Goal: Answer question/provide support: Share knowledge or assist other users

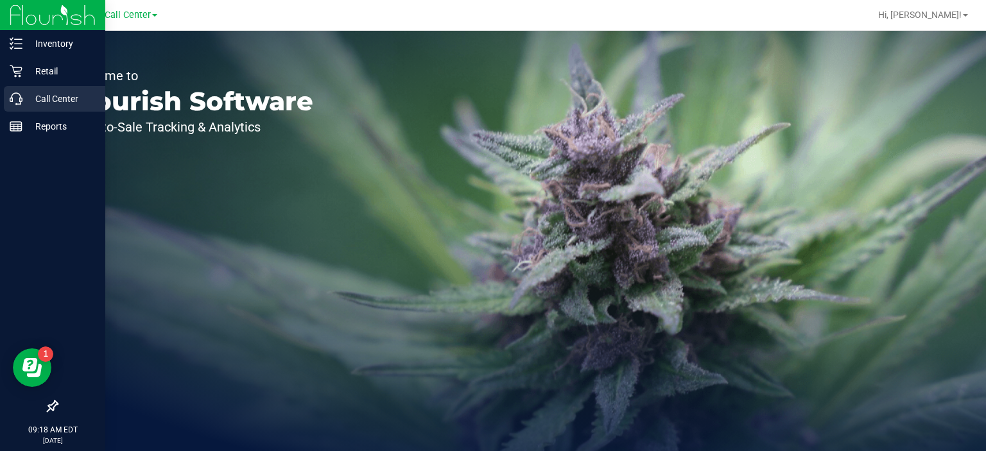
click at [34, 97] on p "Call Center" at bounding box center [60, 98] width 77 height 15
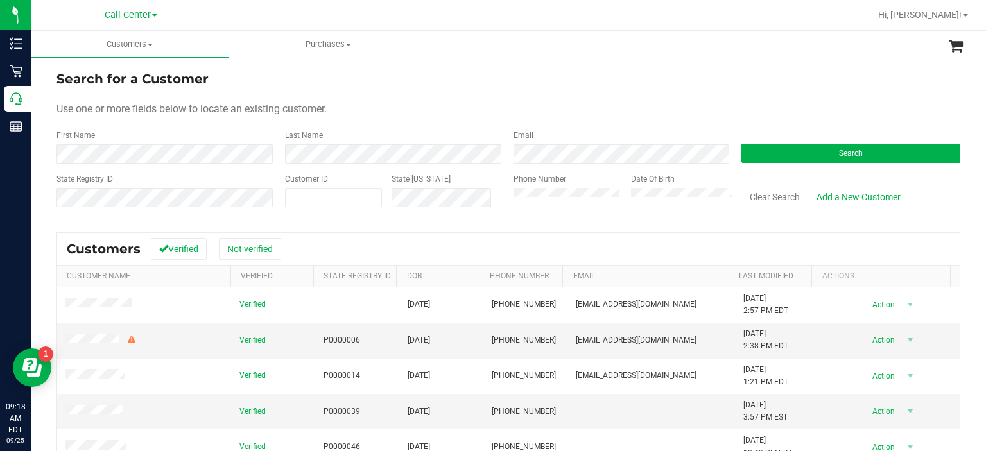
click at [757, 167] on form "Search for a Customer Use one or more fields below to locate an existing custom…" at bounding box center [507, 144] width 903 height 150
click at [787, 159] on button "Search" at bounding box center [850, 153] width 219 height 19
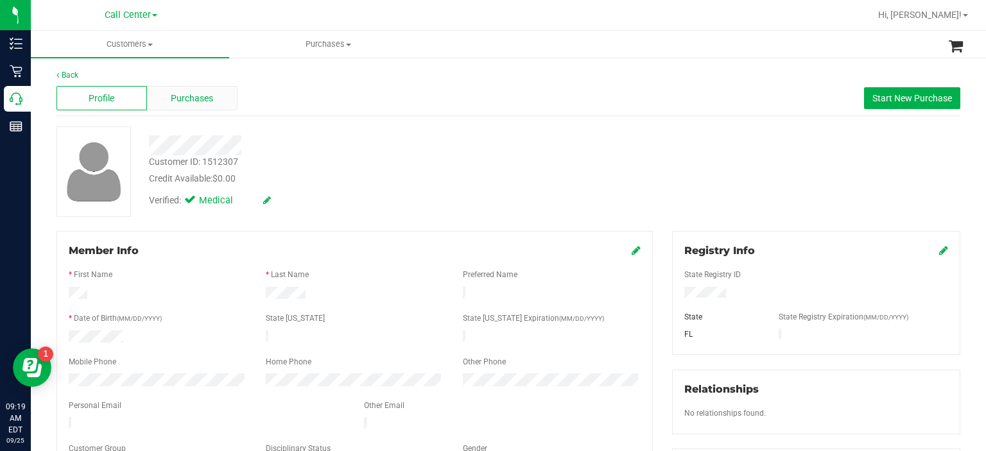
click at [200, 92] on span "Purchases" at bounding box center [192, 98] width 42 height 13
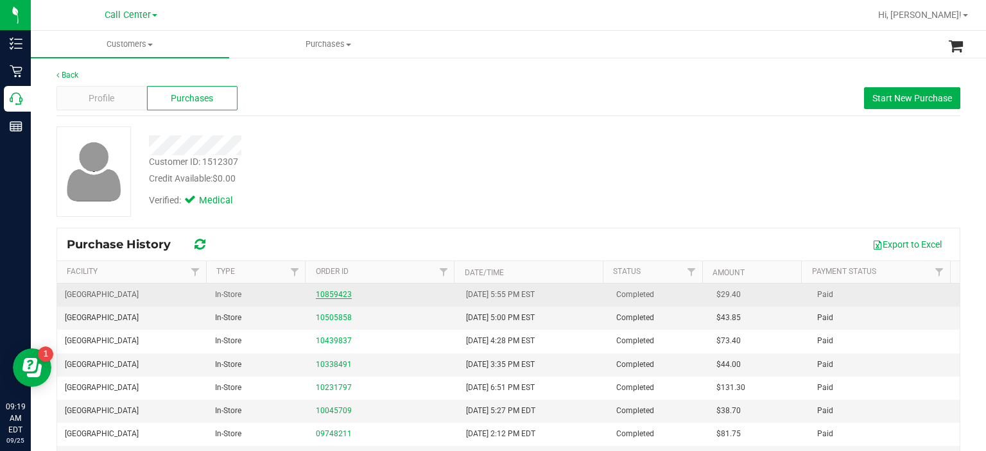
click at [329, 291] on link "10859423" at bounding box center [334, 294] width 36 height 9
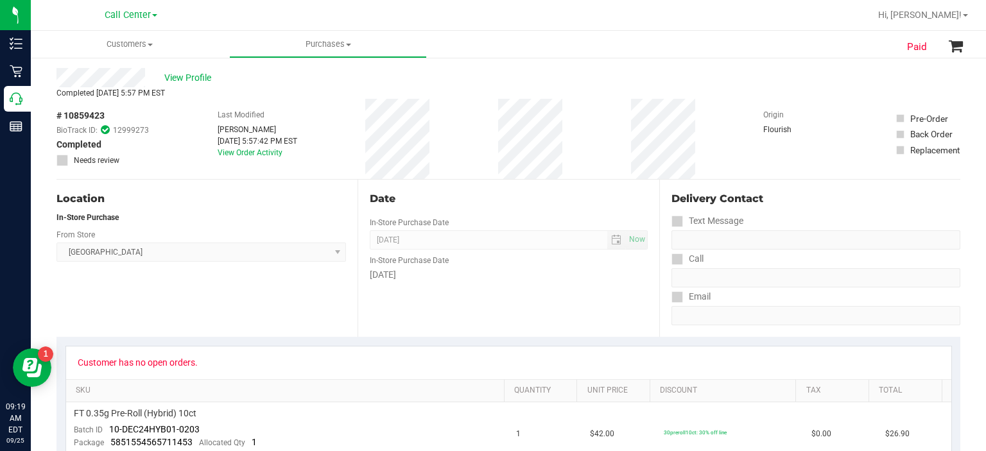
scroll to position [25, 0]
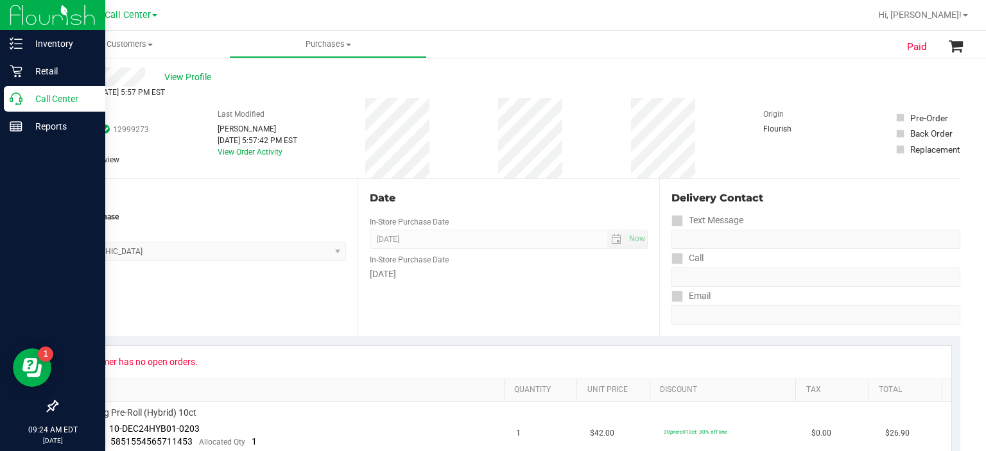
click at [54, 98] on p "Call Center" at bounding box center [60, 98] width 77 height 15
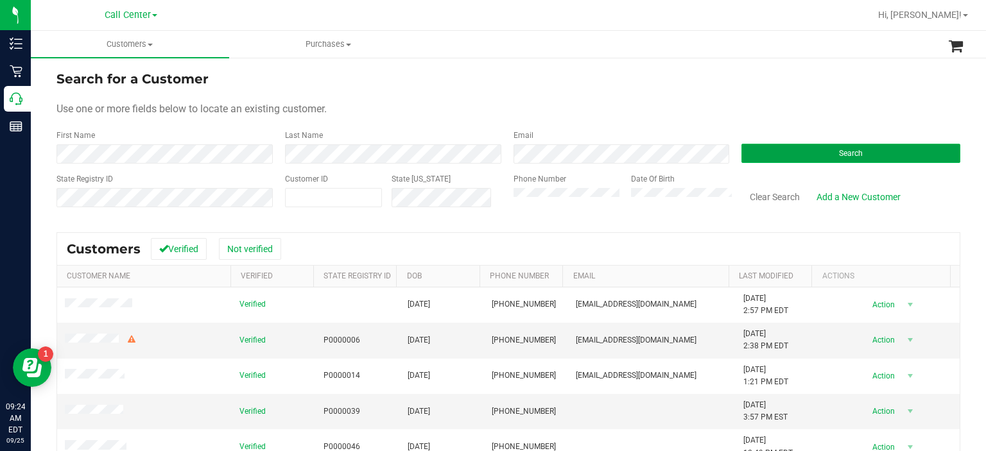
click at [774, 158] on button "Search" at bounding box center [850, 153] width 219 height 19
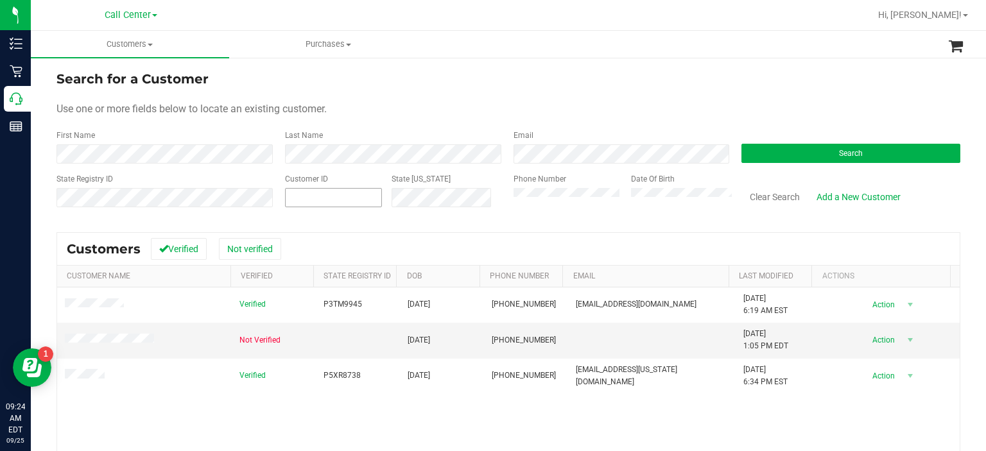
click at [368, 204] on span at bounding box center [334, 197] width 98 height 19
paste input "466628"
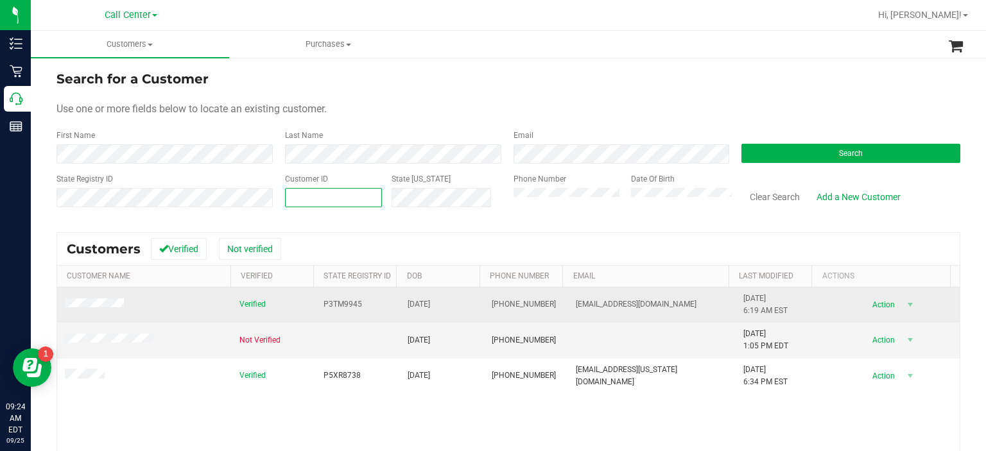
type input "466628"
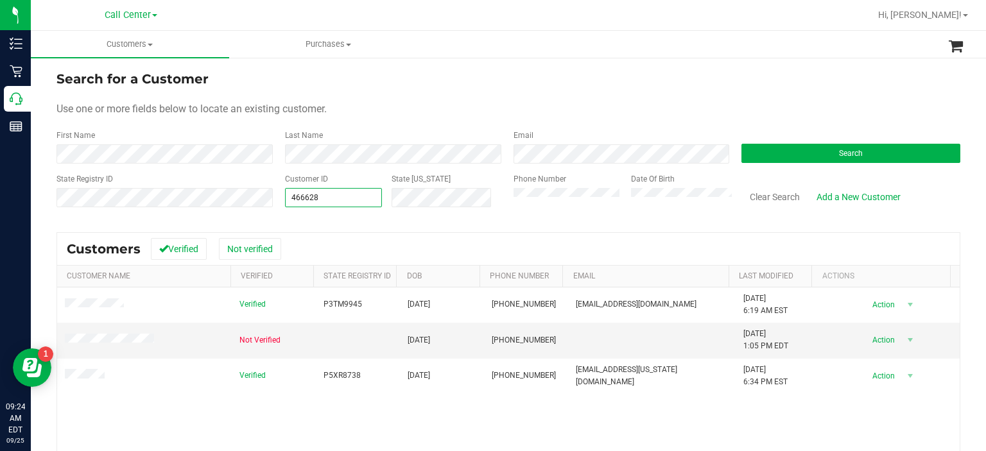
type input "466628"
click at [449, 214] on div "State Registry ID Customer ID 466628 466628 State [US_STATE] Phone Number Date …" at bounding box center [507, 196] width 903 height 46
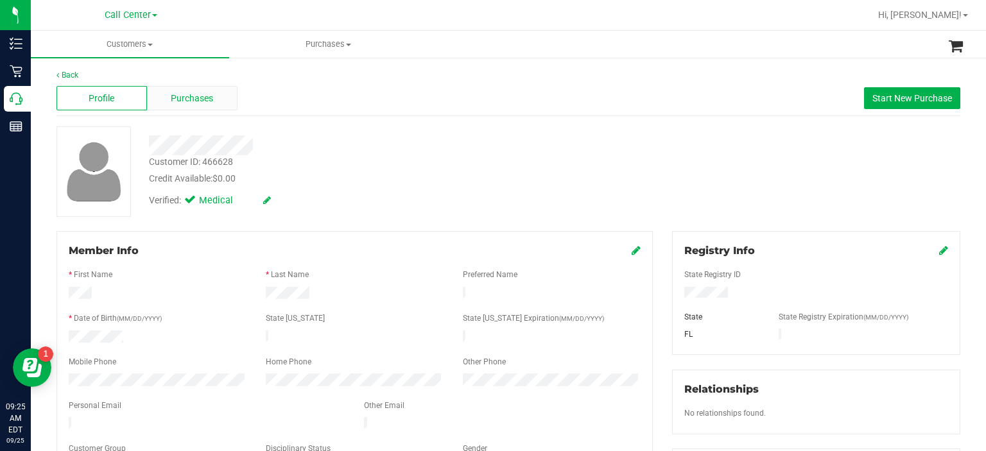
click at [208, 94] on span "Purchases" at bounding box center [192, 98] width 42 height 13
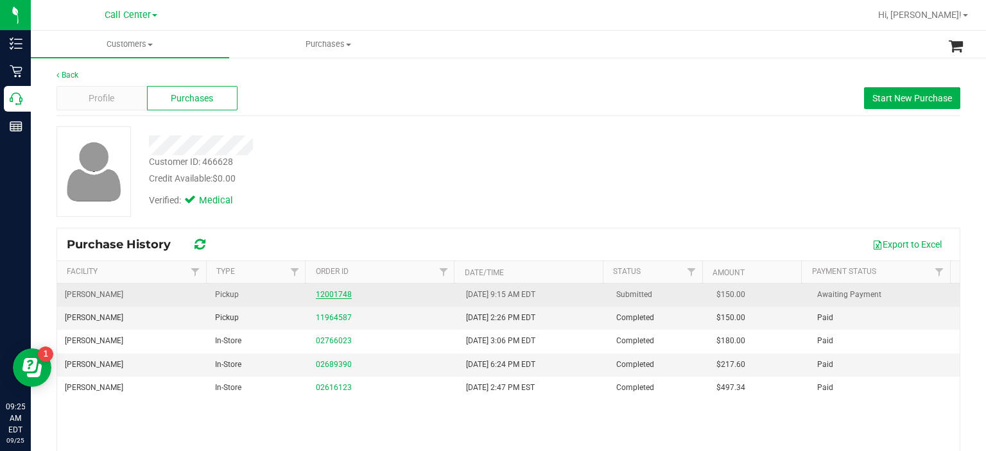
click at [316, 296] on link "12001748" at bounding box center [334, 294] width 36 height 9
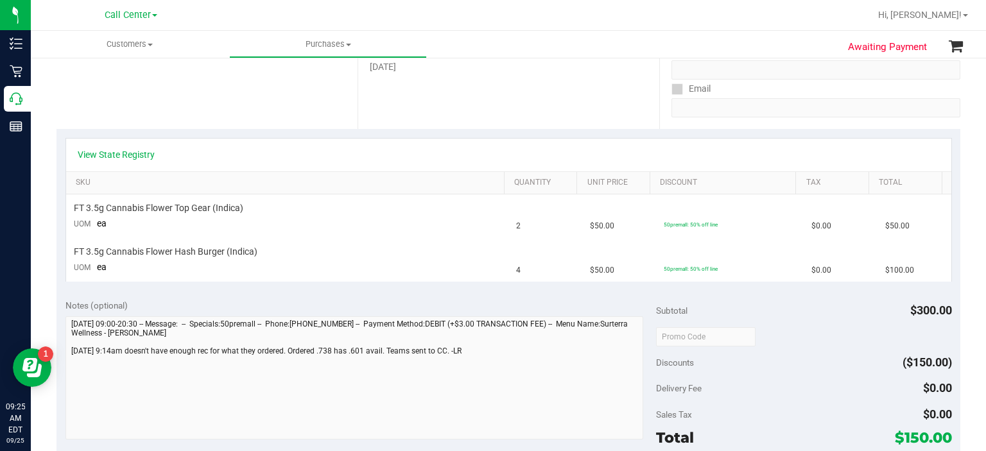
scroll to position [208, 0]
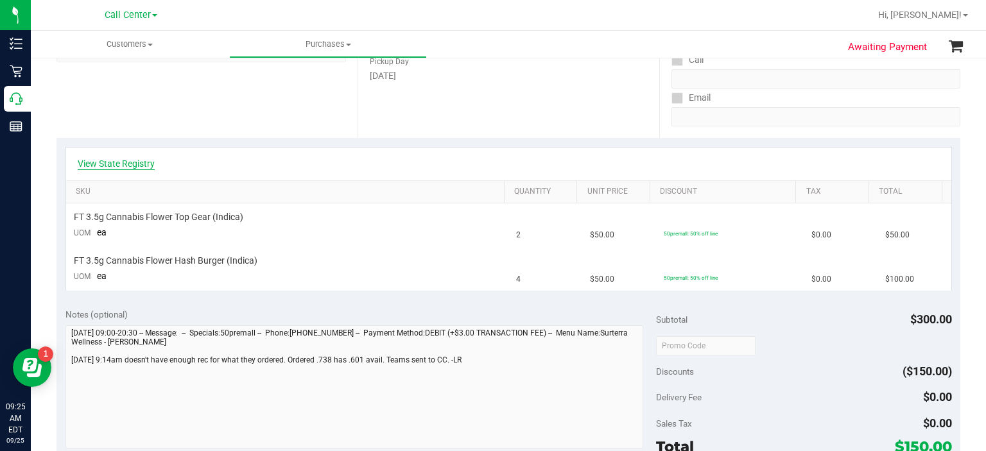
click at [144, 169] on link "View State Registry" at bounding box center [116, 163] width 77 height 13
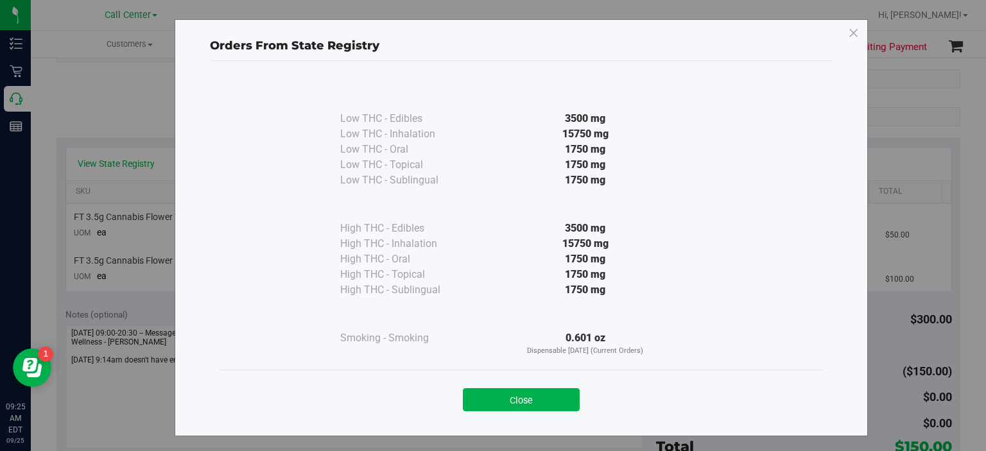
click at [468, 413] on div "Close" at bounding box center [520, 396] width 603 height 52
click at [505, 406] on button "Close" at bounding box center [521, 399] width 117 height 23
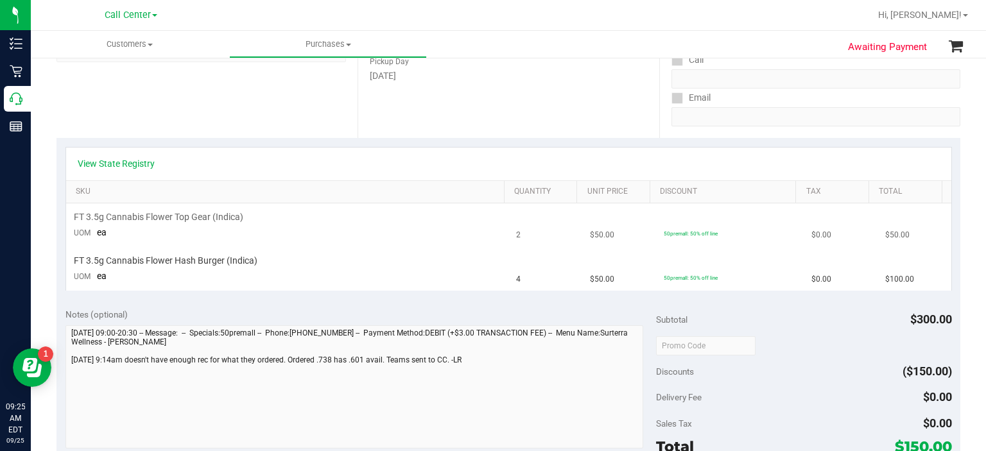
scroll to position [0, 0]
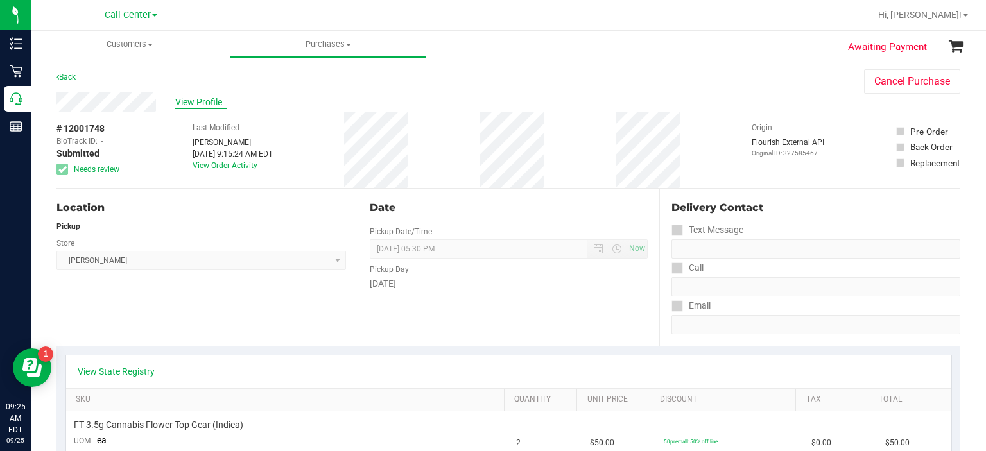
click at [216, 108] on span "View Profile" at bounding box center [200, 102] width 51 height 13
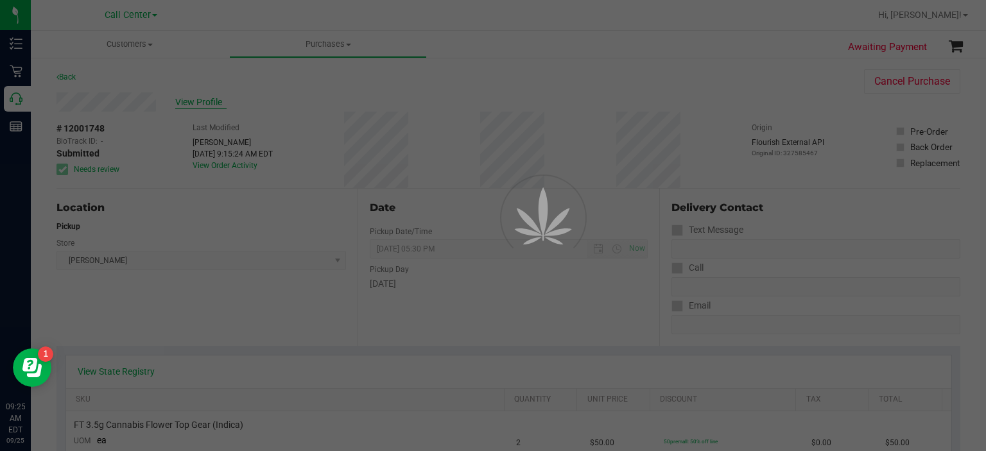
click at [216, 107] on div at bounding box center [493, 225] width 986 height 451
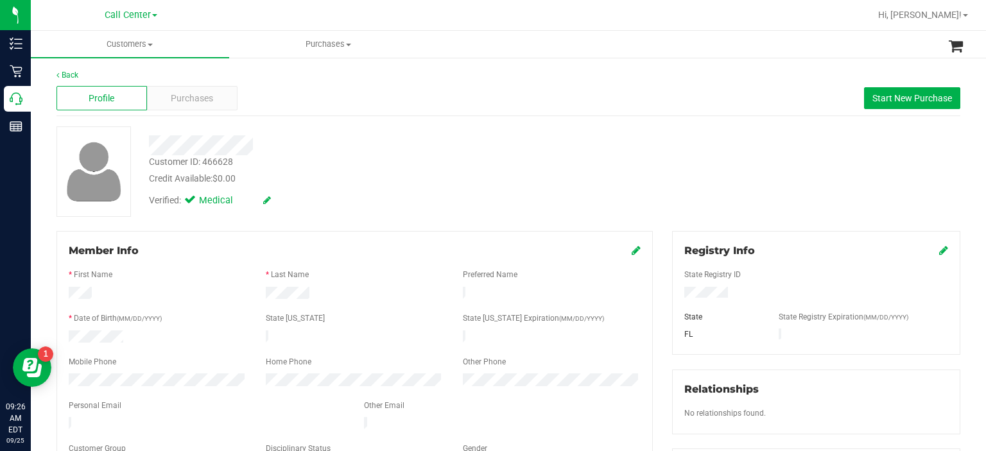
click at [56, 366] on div "Member Info * First Name * Last Name Preferred Name * Date of Birth (MM/DD/YYYY…" at bounding box center [354, 359] width 596 height 257
click at [576, 43] on ul "Customers All customers Add a new customer All physicians Purchases All purchas…" at bounding box center [524, 45] width 986 height 28
drag, startPoint x: 510, startPoint y: 148, endPoint x: 502, endPoint y: 162, distance: 16.4
click at [502, 162] on div "Customer ID: 466628 Credit Available: $0.00 Verified: Medical" at bounding box center [369, 169] width 461 height 87
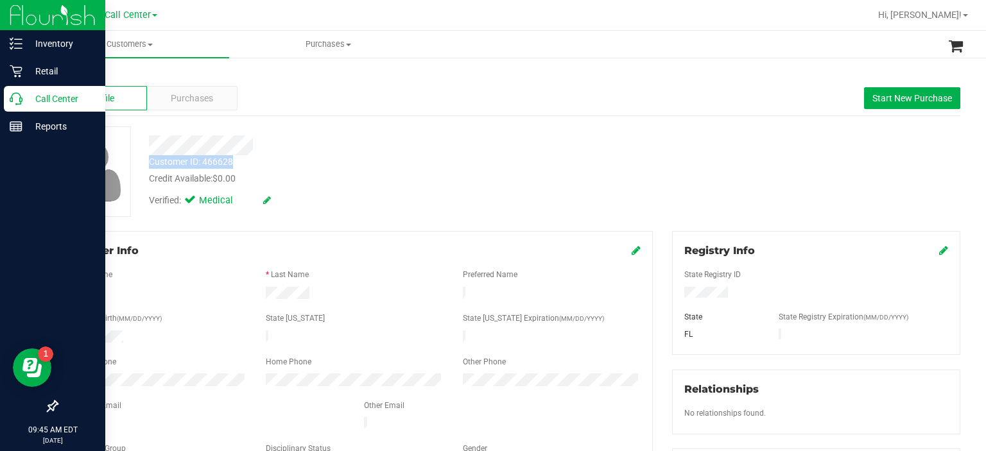
click at [17, 96] on icon at bounding box center [16, 98] width 13 height 13
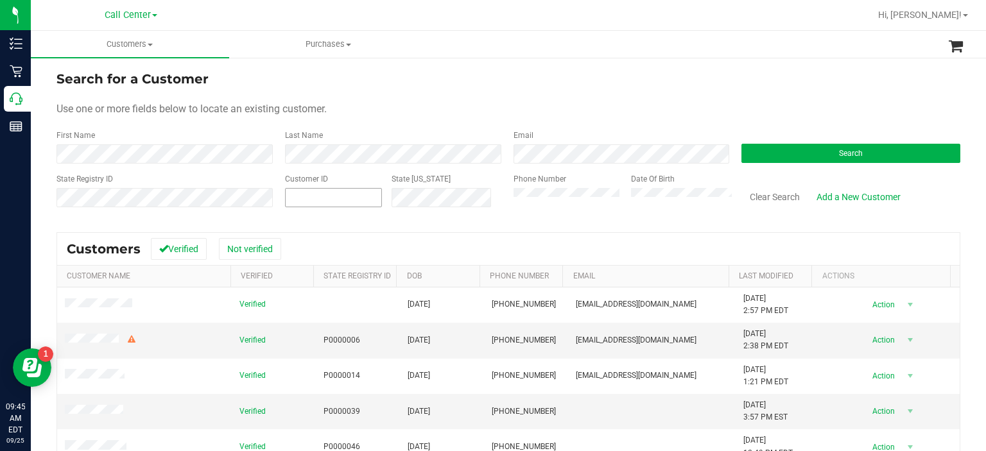
click at [346, 196] on span at bounding box center [334, 197] width 98 height 19
paste input "1477575"
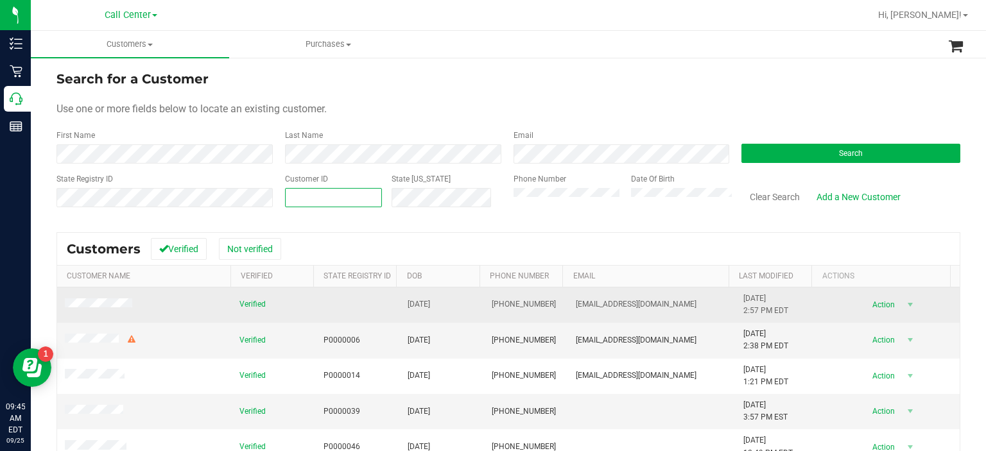
type input "1477575"
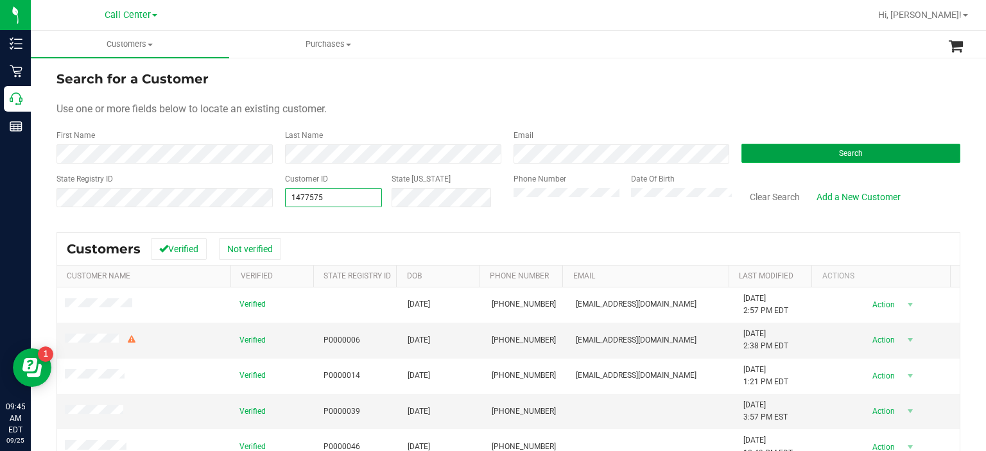
type input "1477575"
click at [767, 162] on button "Search" at bounding box center [850, 153] width 219 height 19
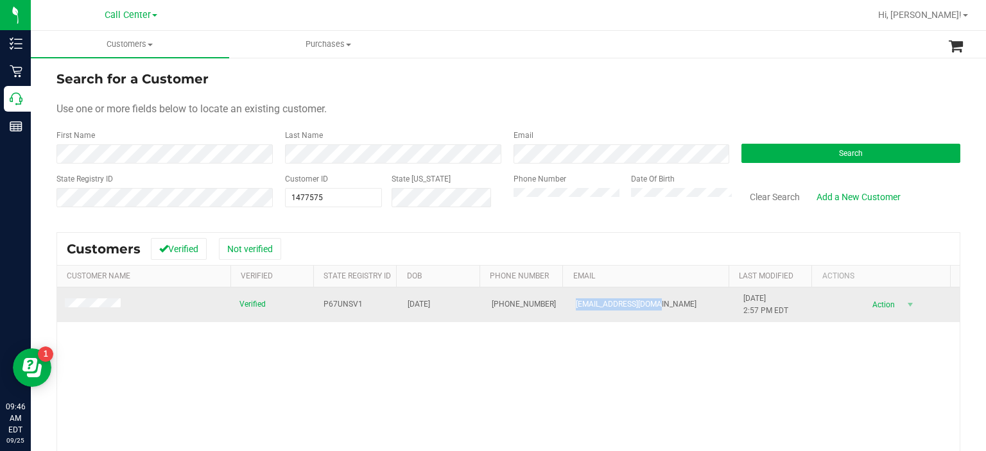
drag, startPoint x: 670, startPoint y: 308, endPoint x: 562, endPoint y: 307, distance: 107.8
click at [568, 307] on td "[EMAIL_ADDRESS][DOMAIN_NAME]" at bounding box center [652, 304] width 168 height 35
click at [534, 307] on td "[PHONE_NUMBER]" at bounding box center [526, 304] width 84 height 35
drag, startPoint x: 542, startPoint y: 307, endPoint x: 460, endPoint y: 300, distance: 82.4
click at [460, 300] on tr "Verified P67UNSV1 [DATE] (352) 233-0174 [EMAIL_ADDRESS][DOMAIN_NAME] [DATE] 2:5…" at bounding box center [508, 304] width 902 height 35
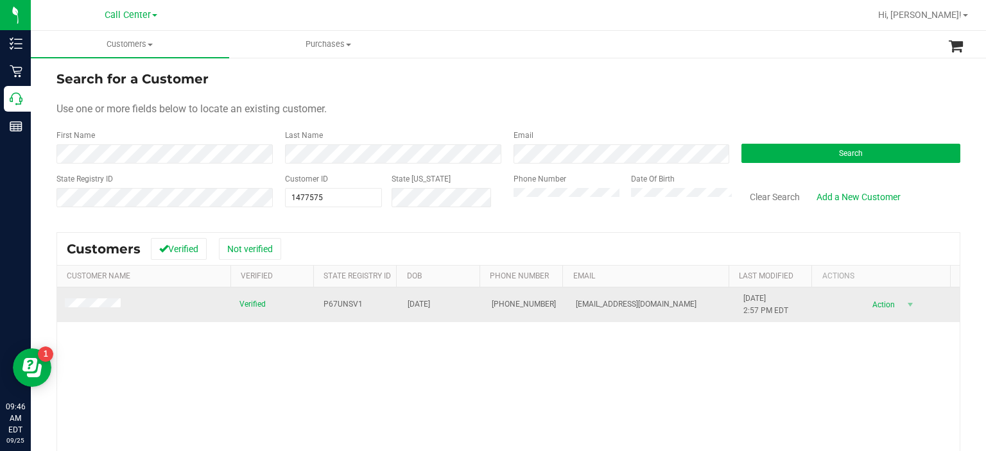
copy tr "[PHONE_NUMBER]"
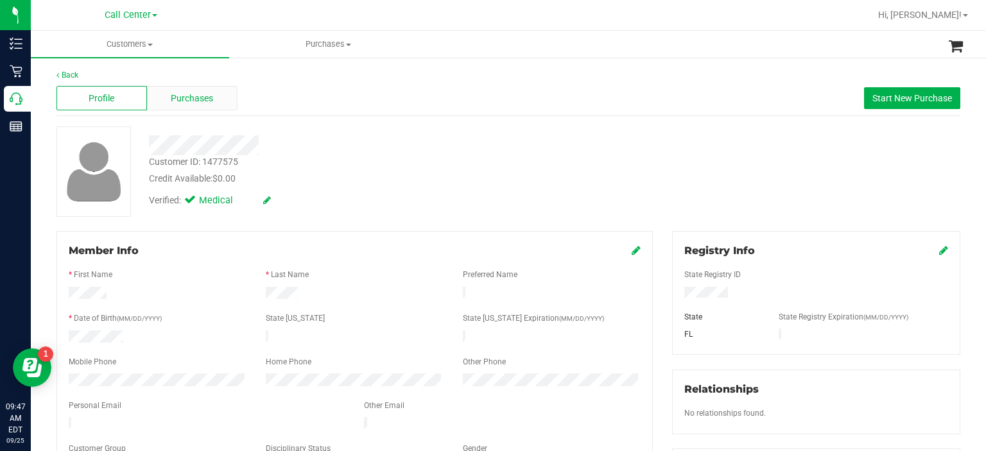
click at [210, 94] on span "Purchases" at bounding box center [192, 98] width 42 height 13
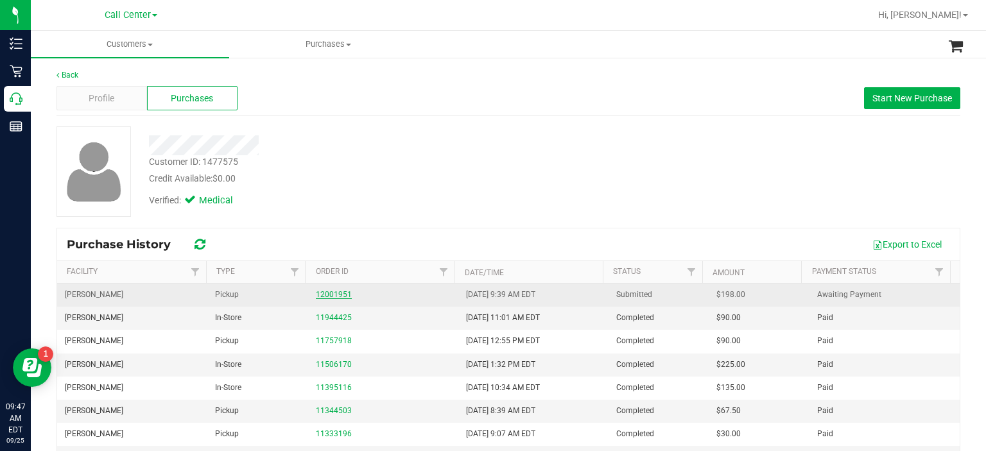
click at [331, 295] on link "12001951" at bounding box center [334, 294] width 36 height 9
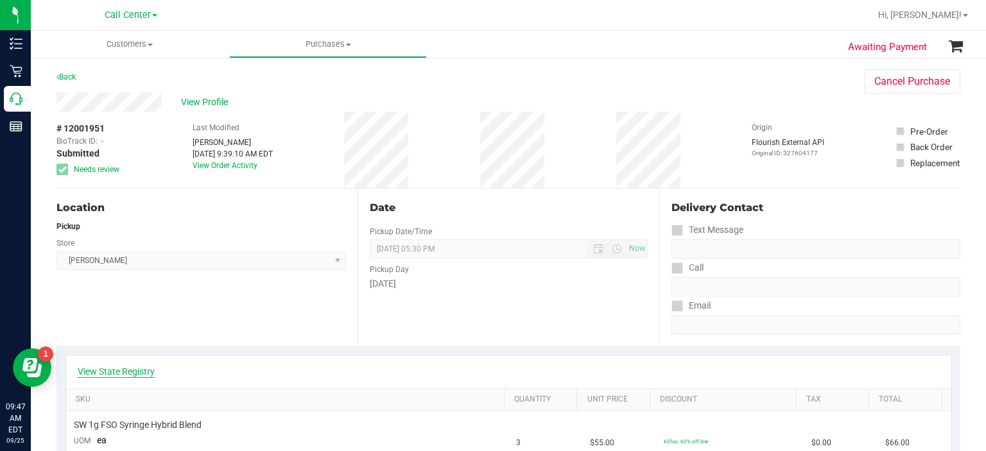
click at [135, 375] on link "View State Registry" at bounding box center [116, 371] width 77 height 13
